Goal: Task Accomplishment & Management: Manage account settings

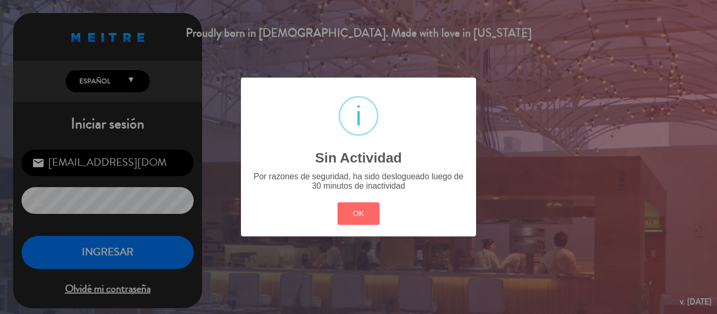
click at [211, 211] on div "? ! i Sin Actividad × Por razones de seguridad, ha sido deslogueado luego de 30…" at bounding box center [358, 157] width 717 height 314
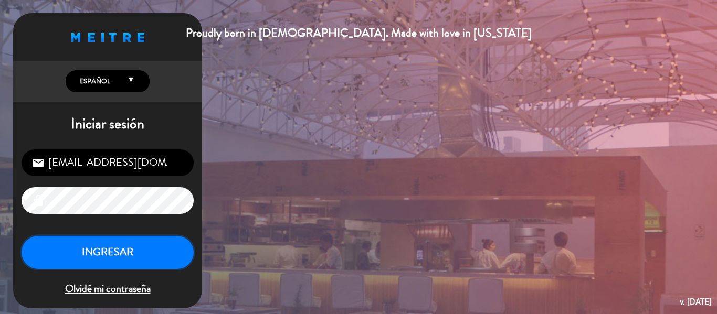
click at [165, 244] on button "INGRESAR" at bounding box center [108, 252] width 172 height 33
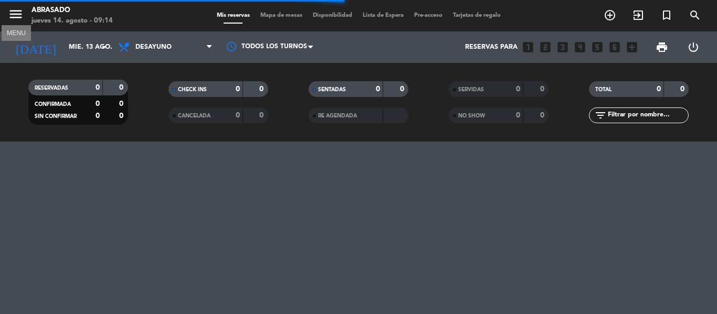
click at [15, 14] on icon "menu" at bounding box center [16, 14] width 16 height 16
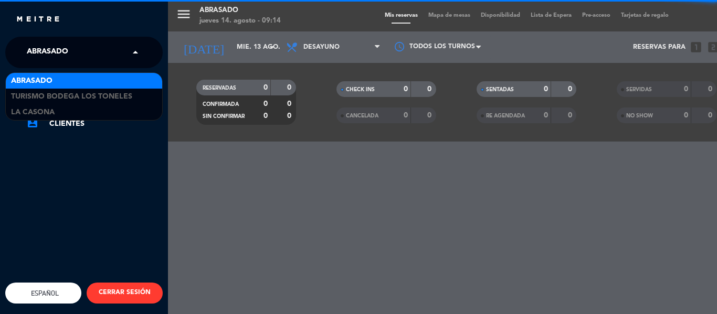
click at [125, 50] on input "text" at bounding box center [85, 52] width 128 height 23
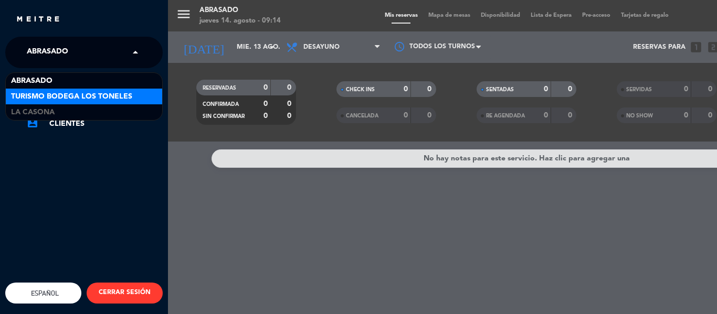
click at [133, 103] on div "Turismo Bodega Los Toneles" at bounding box center [84, 97] width 156 height 16
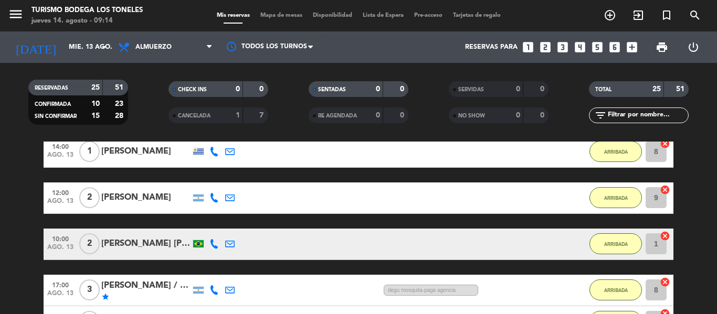
scroll to position [210, 0]
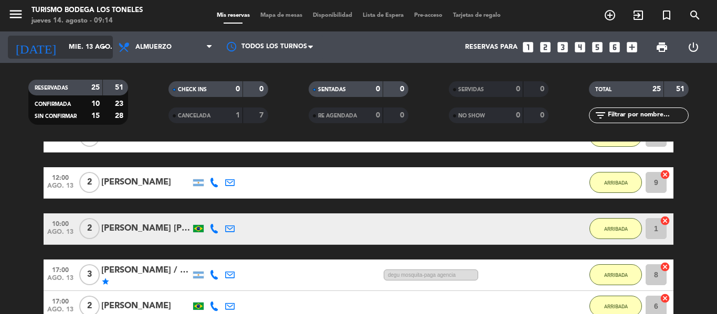
click at [102, 46] on icon "arrow_drop_down" at bounding box center [104, 47] width 13 height 13
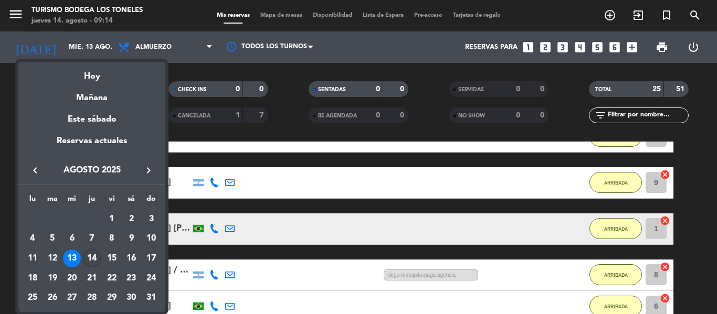
click at [91, 254] on div "14" at bounding box center [92, 259] width 18 height 18
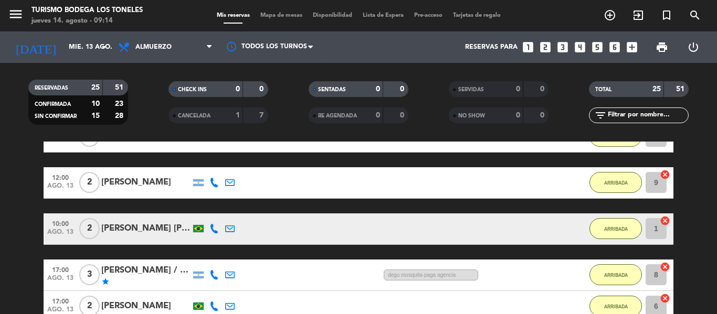
type input "jue. 14 ago."
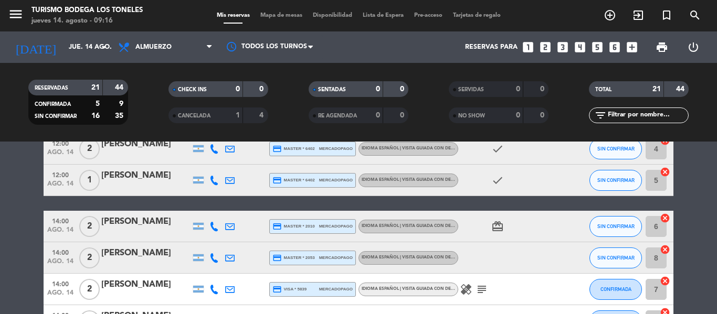
scroll to position [243, 0]
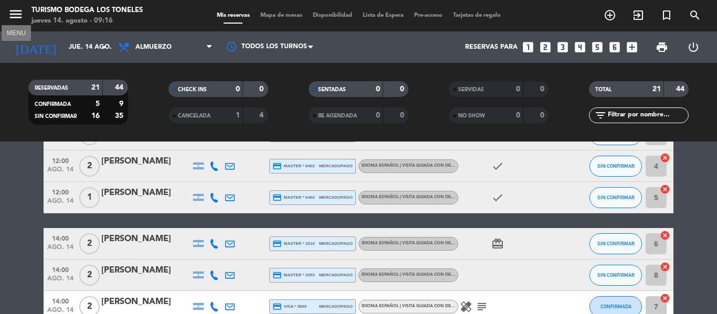
click at [10, 12] on icon "menu" at bounding box center [16, 14] width 16 height 16
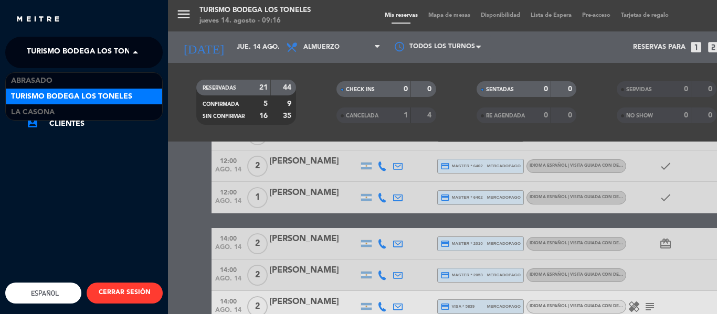
click at [139, 50] on span at bounding box center [138, 52] width 18 height 22
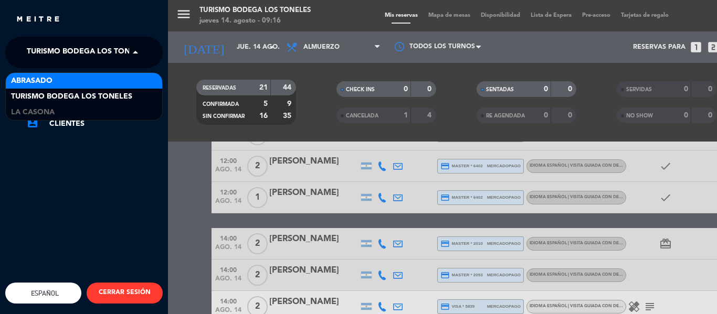
click at [140, 78] on div "Abrasado" at bounding box center [84, 81] width 156 height 16
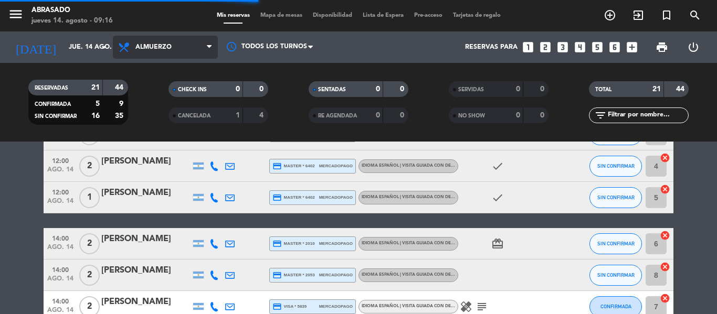
scroll to position [0, 0]
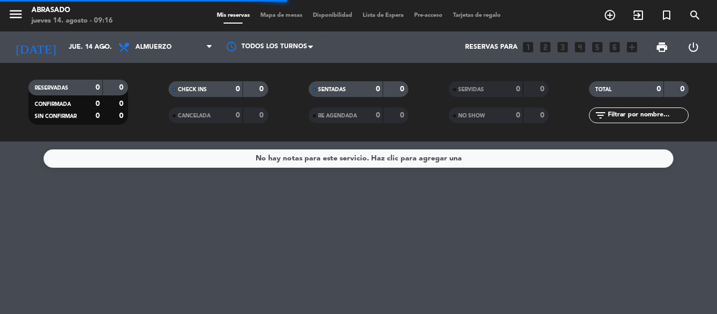
click at [197, 46] on span "Almuerzo" at bounding box center [165, 47] width 105 height 23
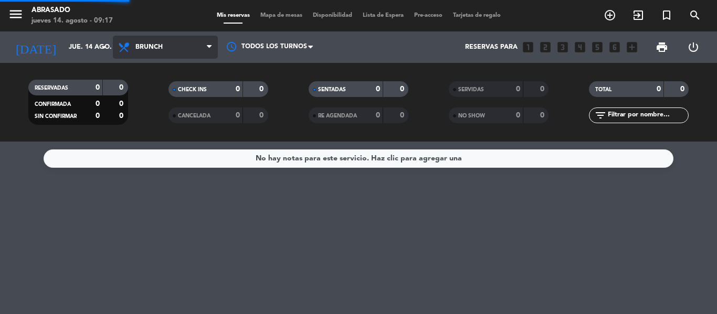
click at [155, 123] on div "menu Abrasado jueves 14. agosto - 09:17 Mis reservas Mapa de mesas Disponibilid…" at bounding box center [358, 71] width 717 height 142
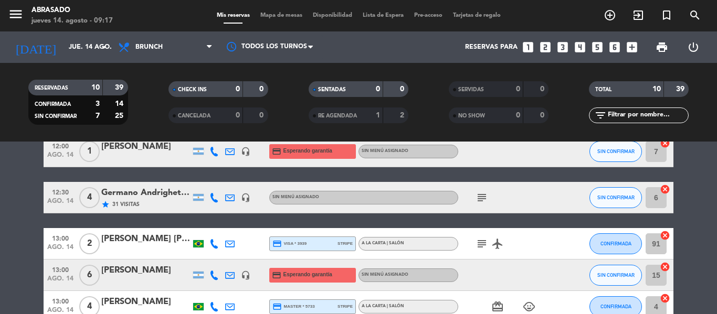
scroll to position [2, 0]
